Goal: Use online tool/utility: Utilize a website feature to perform a specific function

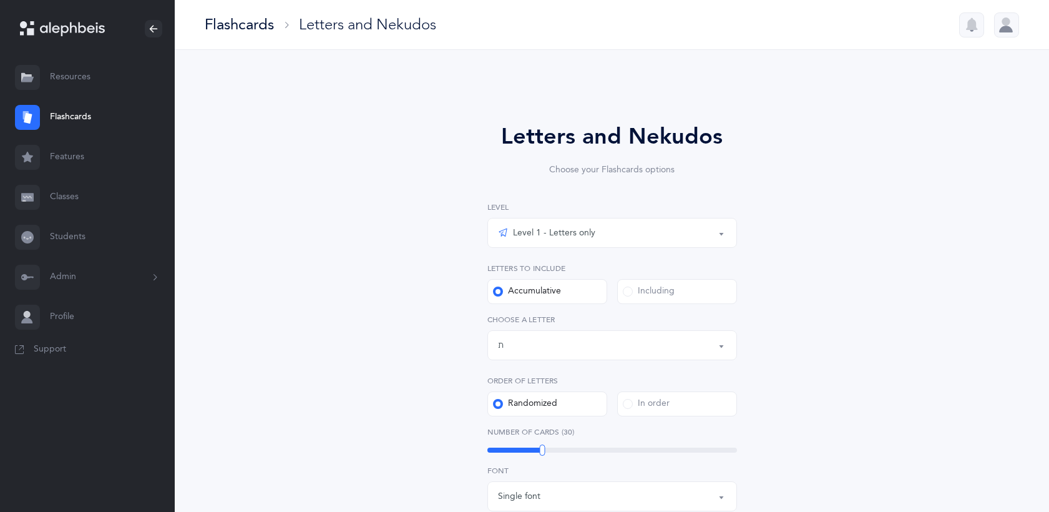
select select "27"
select select "single"
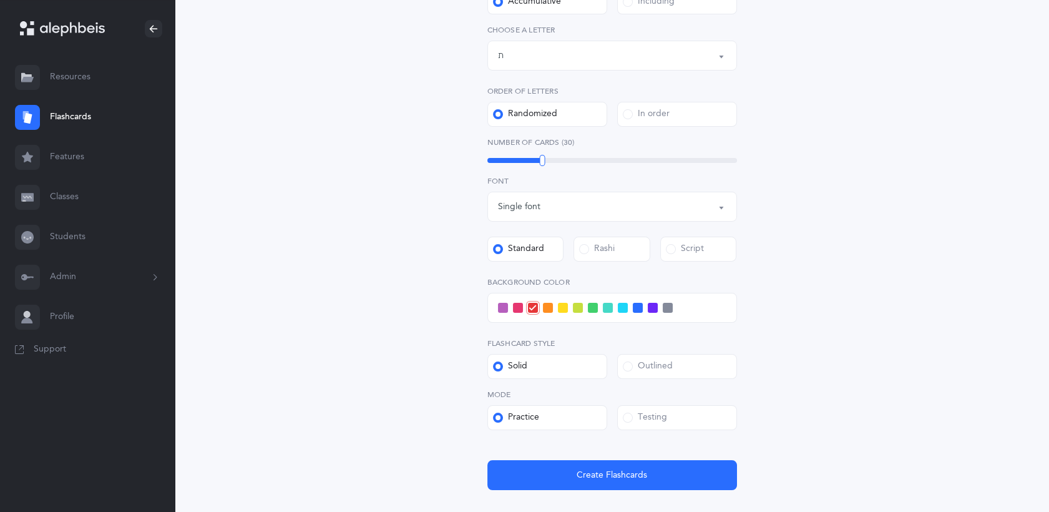
scroll to position [297, 0]
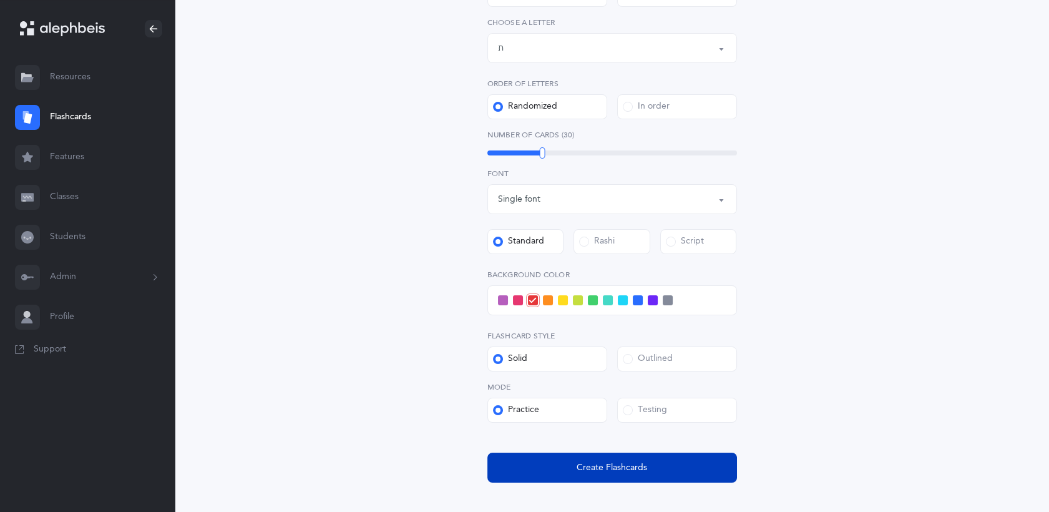
click at [558, 457] on button "Create Flashcards" at bounding box center [612, 468] width 250 height 30
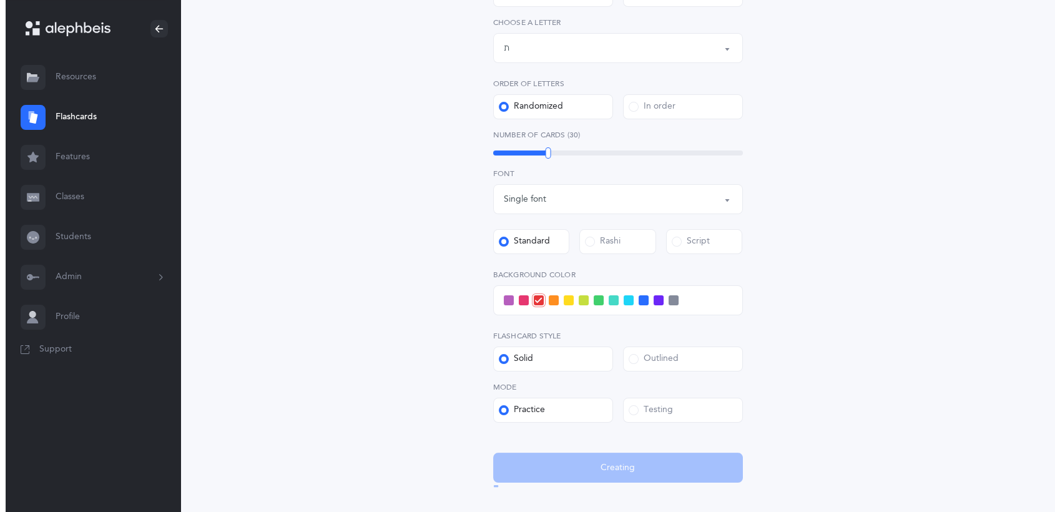
scroll to position [0, 0]
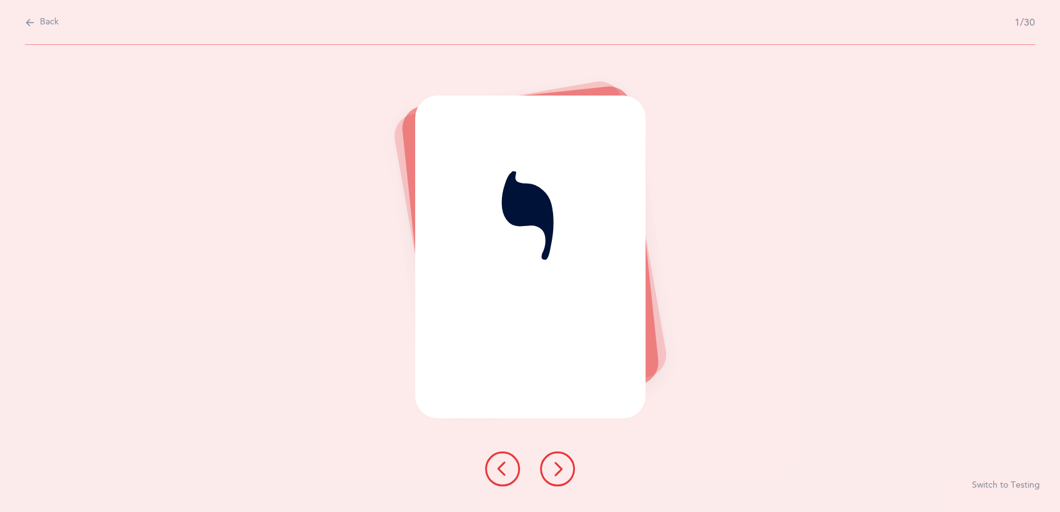
click at [936, 305] on div "י Switch to Testing" at bounding box center [530, 278] width 1060 height 467
click at [565, 477] on button at bounding box center [557, 468] width 35 height 35
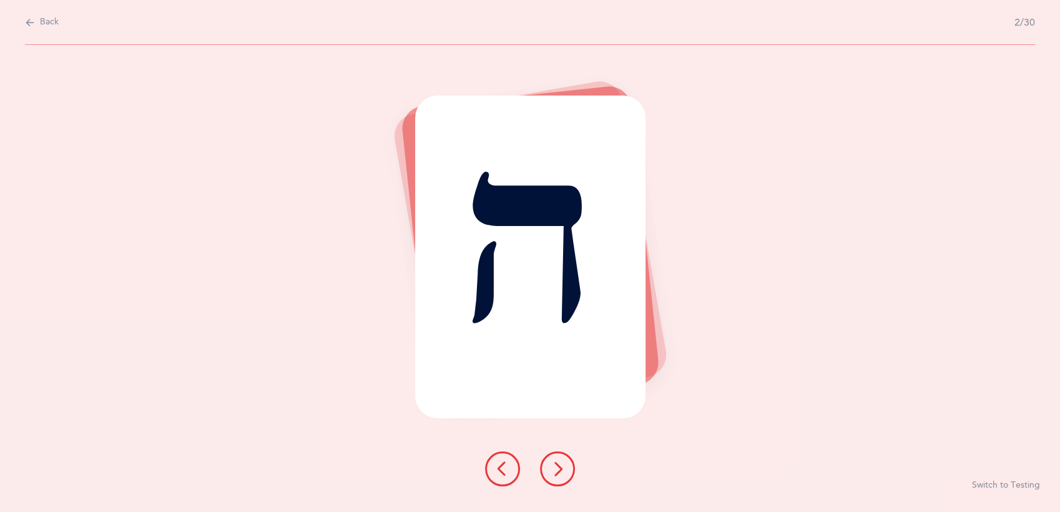
click at [565, 477] on button at bounding box center [557, 468] width 35 height 35
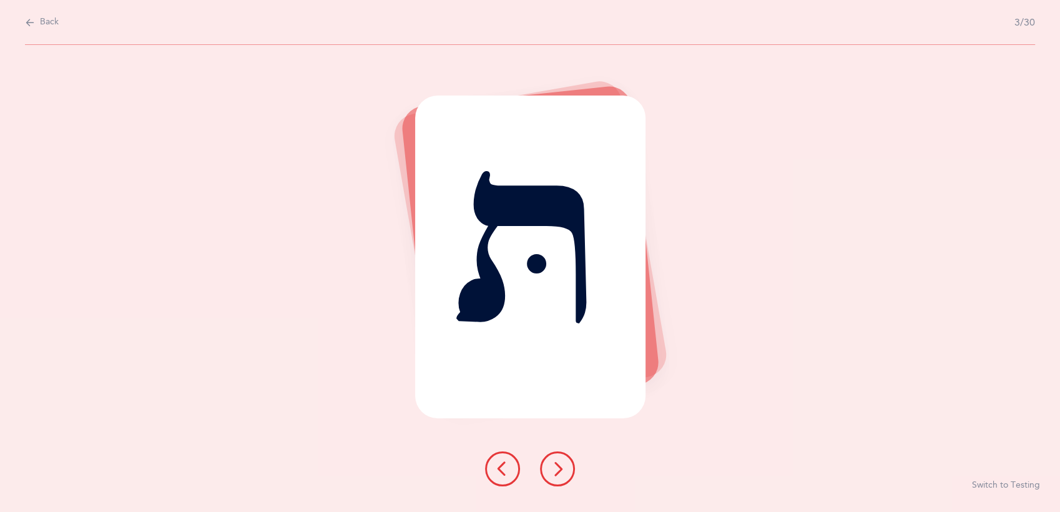
click at [565, 477] on button at bounding box center [557, 468] width 35 height 35
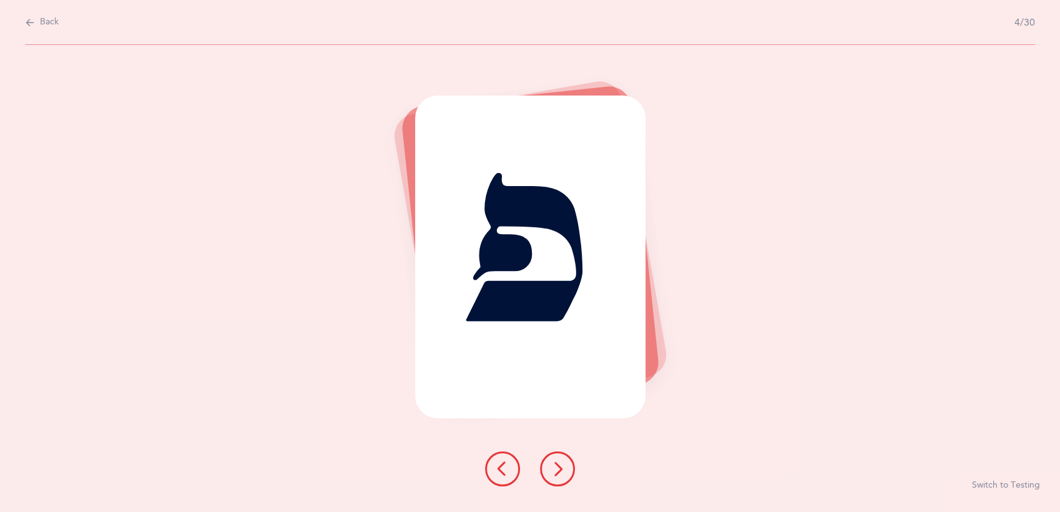
click at [565, 477] on button at bounding box center [557, 468] width 35 height 35
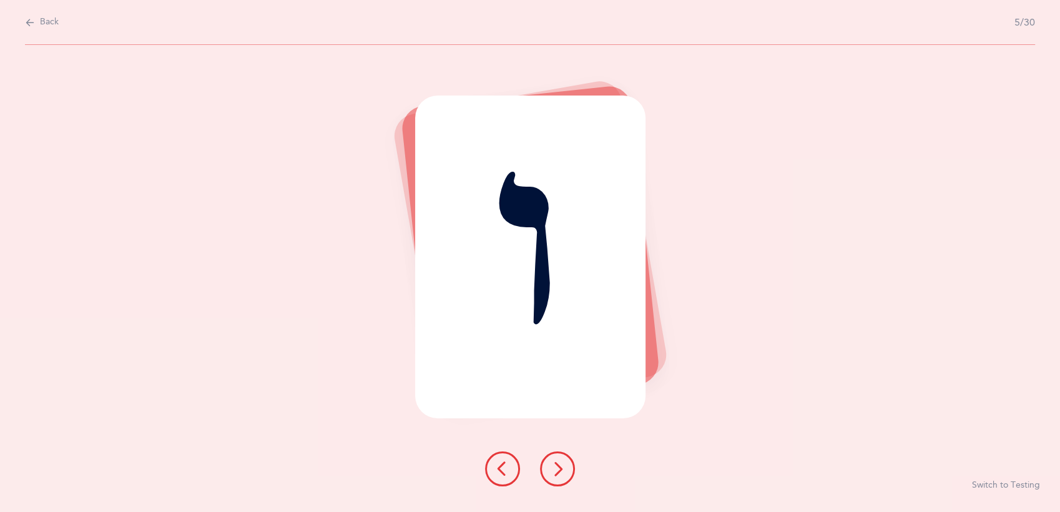
click at [565, 477] on button at bounding box center [557, 468] width 35 height 35
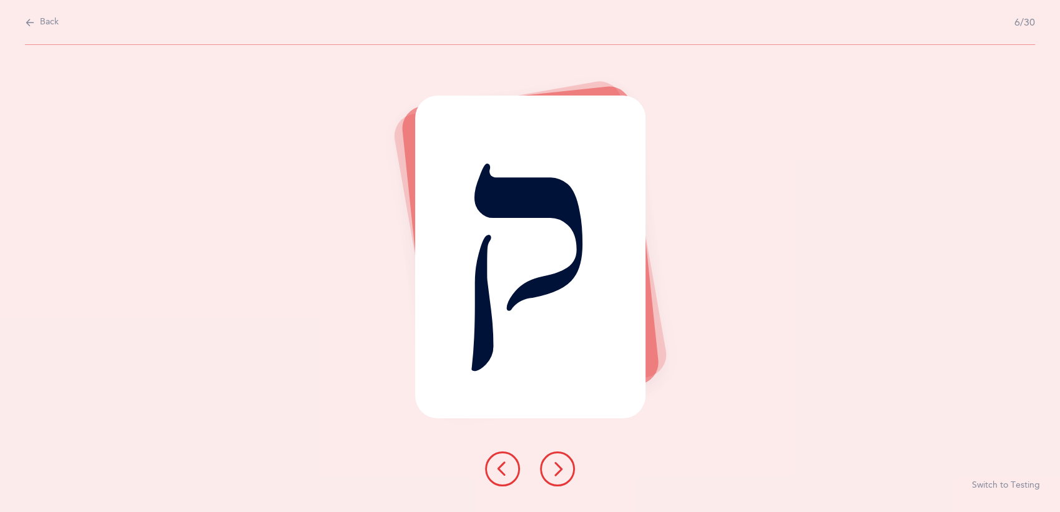
click at [565, 477] on button at bounding box center [557, 468] width 35 height 35
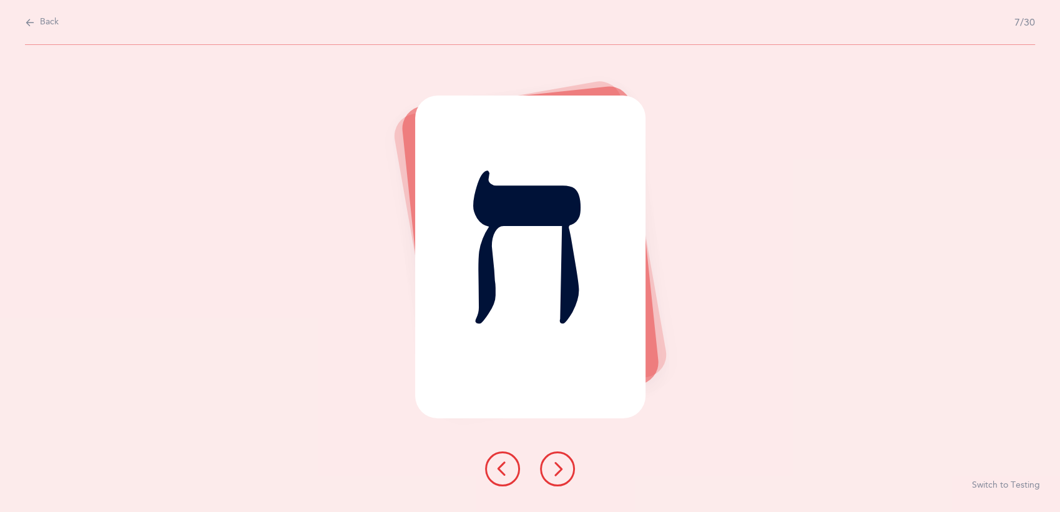
click at [565, 477] on button at bounding box center [557, 468] width 35 height 35
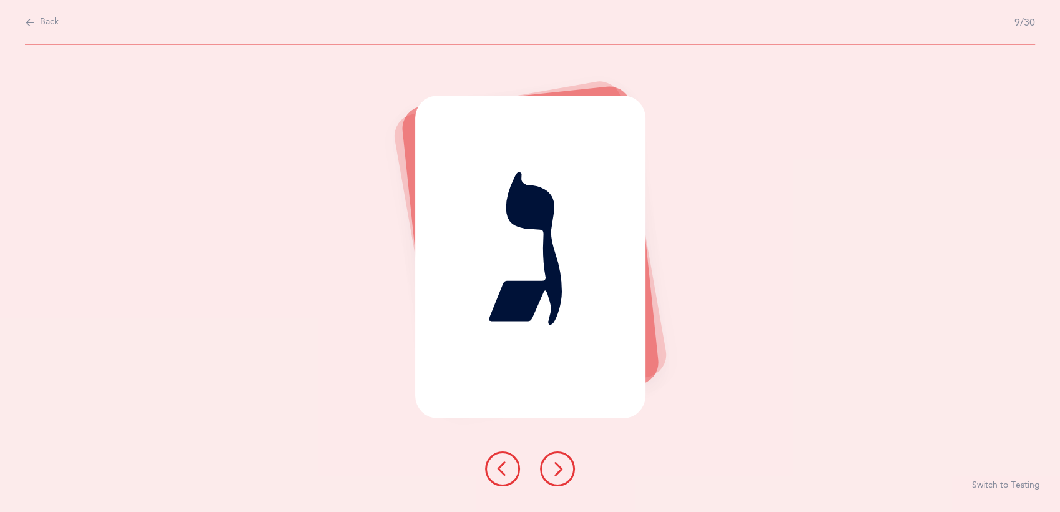
click at [565, 477] on button at bounding box center [557, 468] width 35 height 35
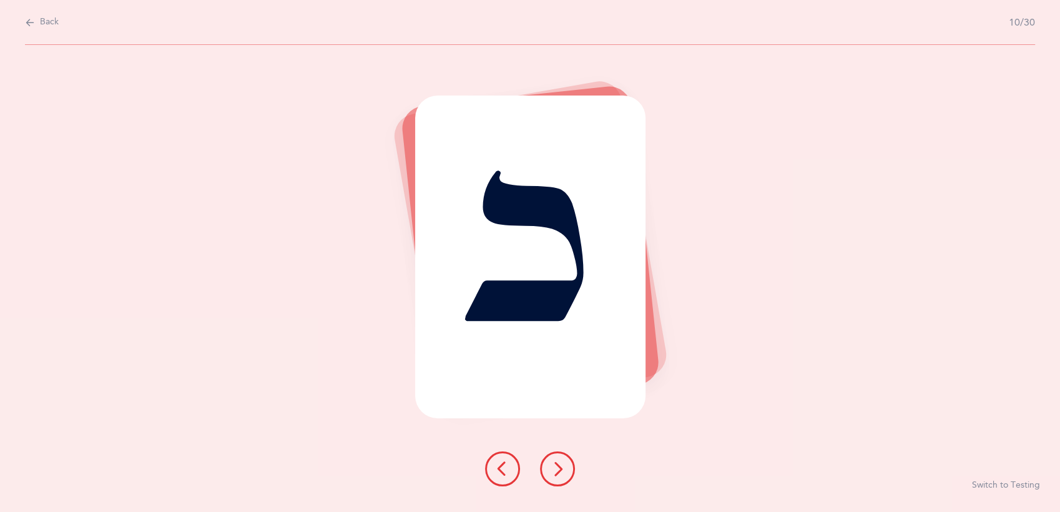
click at [565, 477] on button at bounding box center [557, 468] width 35 height 35
